Goal: Browse casually

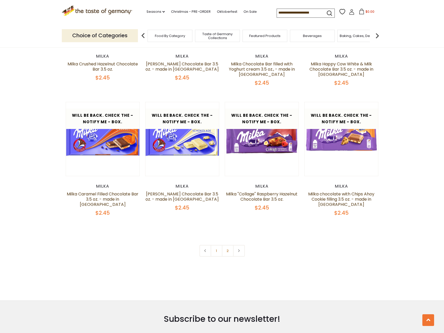
scroll to position [1069, 0]
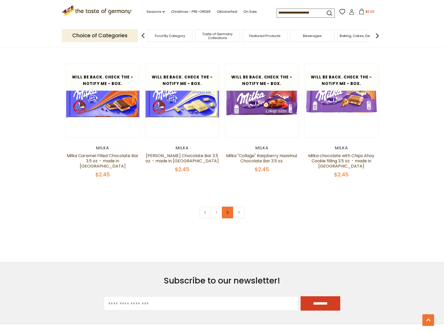
click at [227, 214] on link "2" at bounding box center [228, 213] width 12 height 12
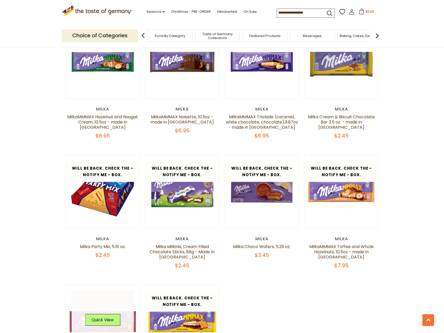
scroll to position [694, 0]
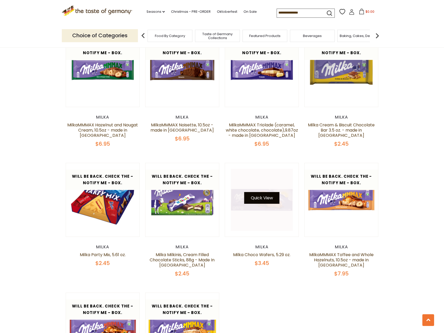
click at [273, 198] on button "Quick View" at bounding box center [261, 198] width 35 height 12
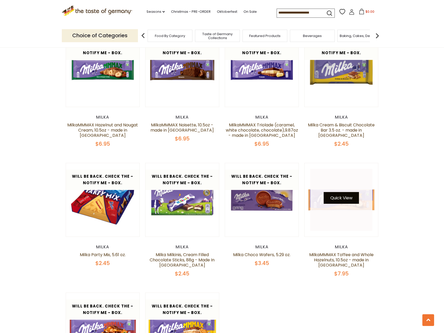
click at [344, 198] on button "Quick View" at bounding box center [341, 198] width 35 height 12
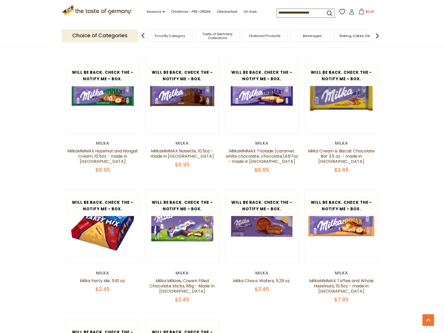
scroll to position [642, 0]
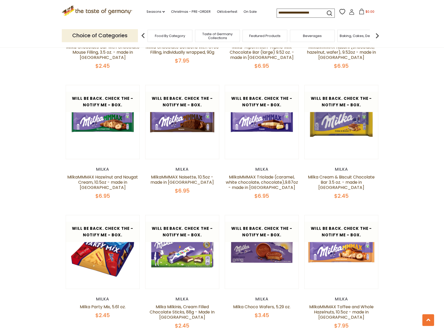
click at [119, 12] on icon ".st0{fill:#EDD300;} .st1{fill:#D33E21;}" at bounding box center [97, 10] width 71 height 11
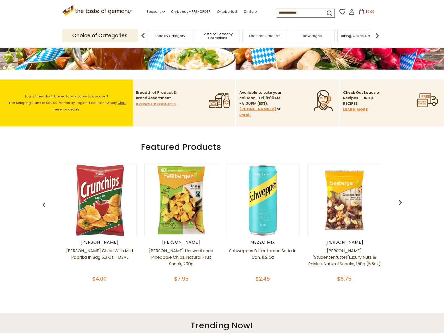
scroll to position [130, 0]
